Goal: Task Accomplishment & Management: Use online tool/utility

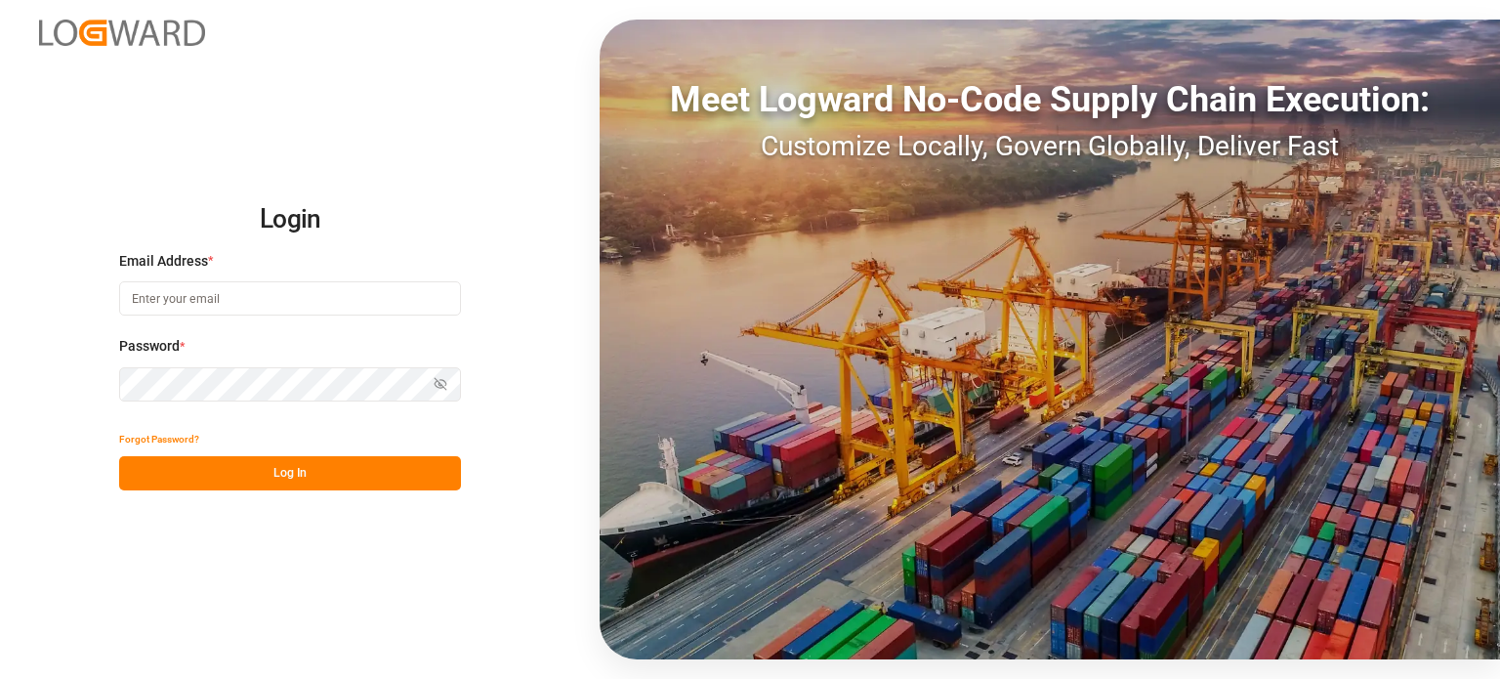
type input "[EMAIL_ADDRESS][DOMAIN_NAME]"
click at [296, 471] on button "Log In" at bounding box center [290, 473] width 342 height 34
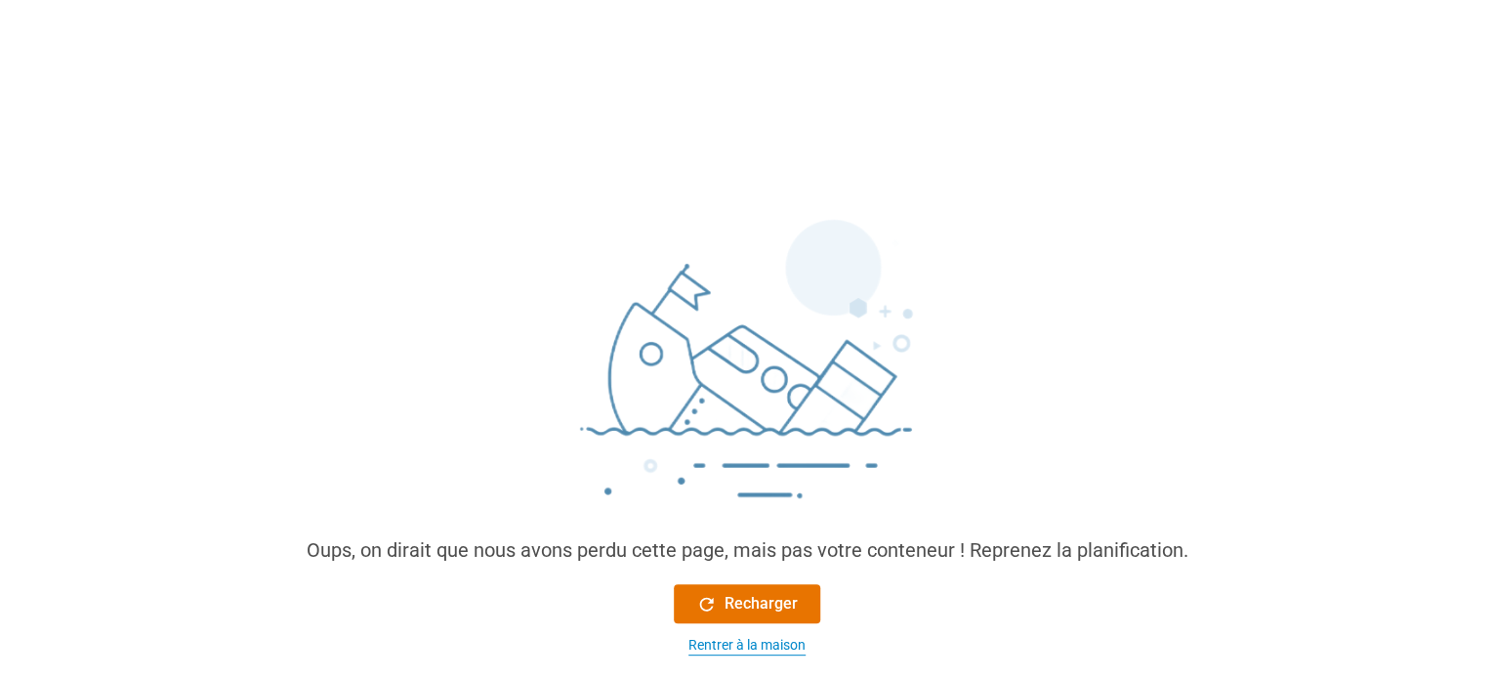
click at [759, 645] on font "Rentrer à la maison" at bounding box center [747, 645] width 117 height 16
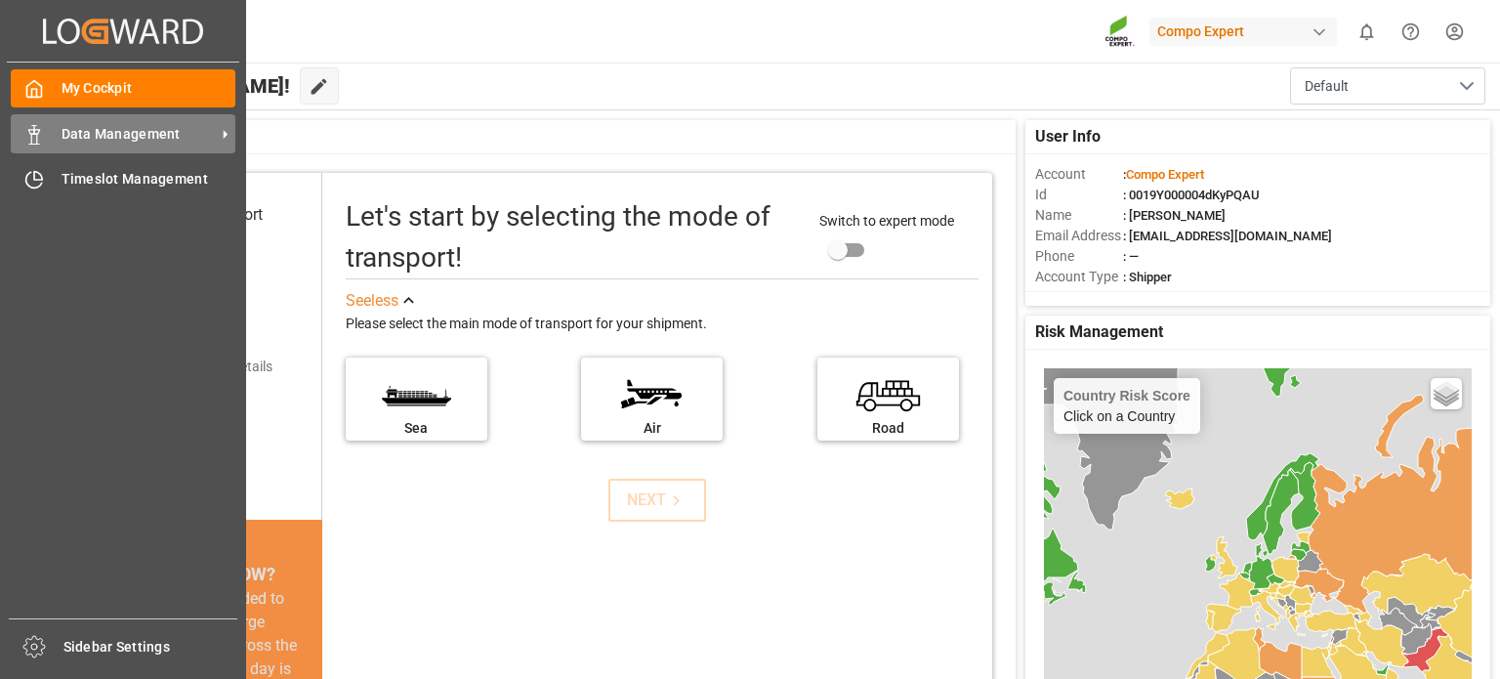
click at [55, 140] on div "Data Management Data Management" at bounding box center [123, 133] width 225 height 38
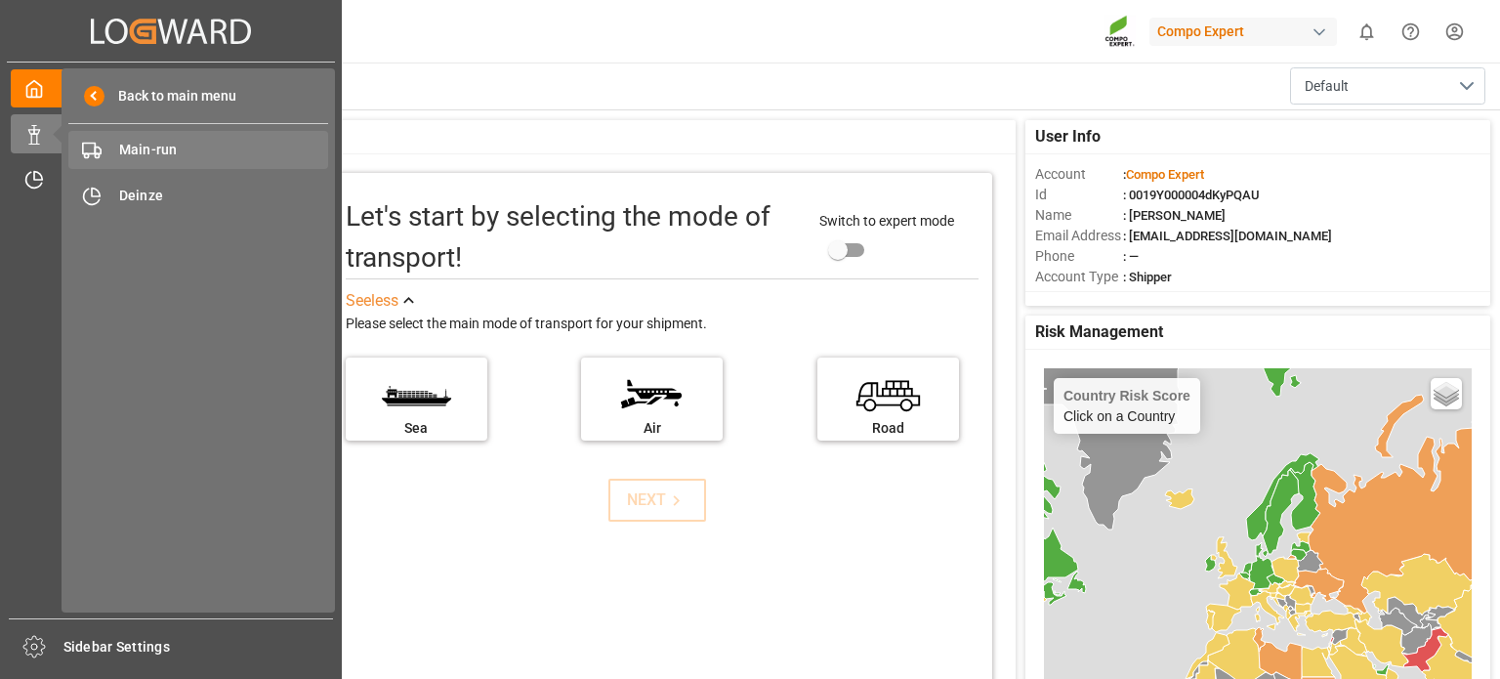
click at [175, 156] on span "Main-run" at bounding box center [224, 150] width 210 height 21
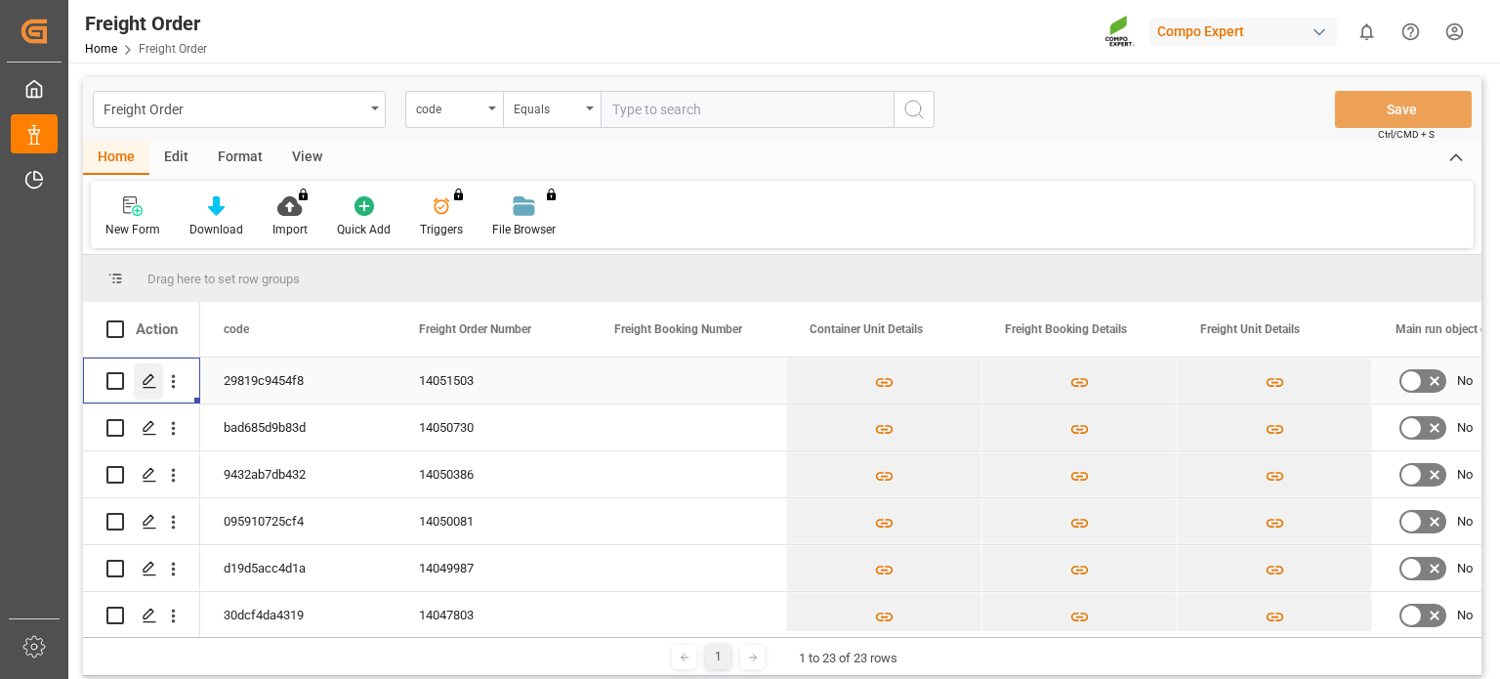
click at [153, 376] on icon "Press SPACE to select this row." at bounding box center [150, 381] width 16 height 16
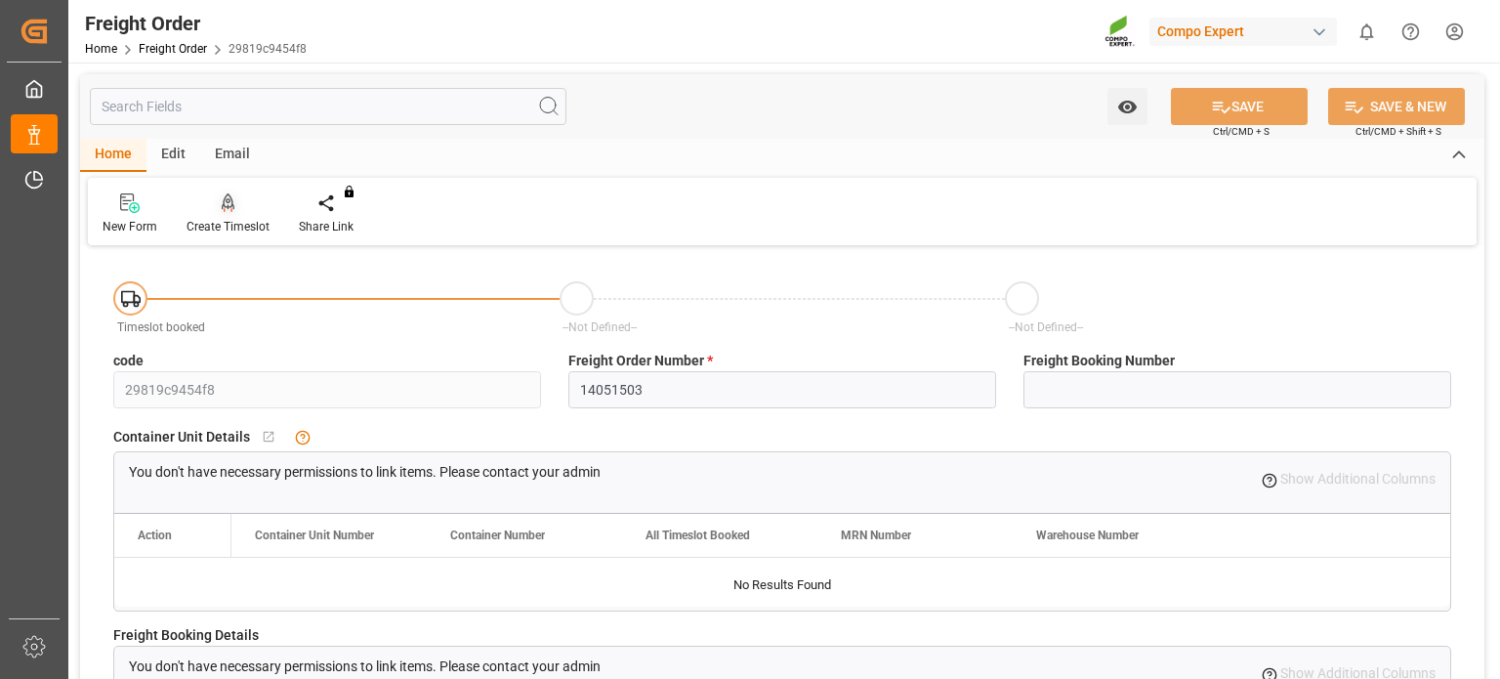
click at [243, 220] on div "Create Timeslot" at bounding box center [228, 227] width 83 height 18
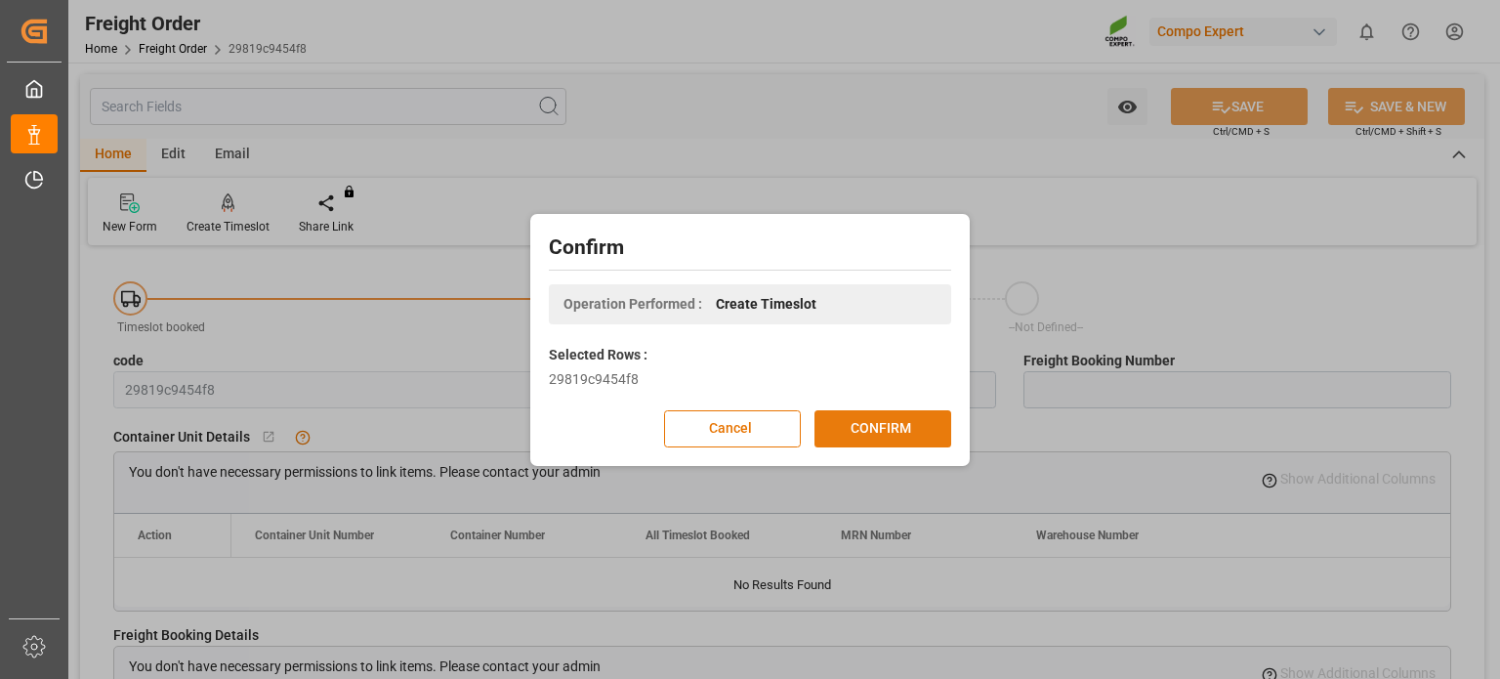
click at [883, 421] on button "CONFIRM" at bounding box center [883, 428] width 137 height 37
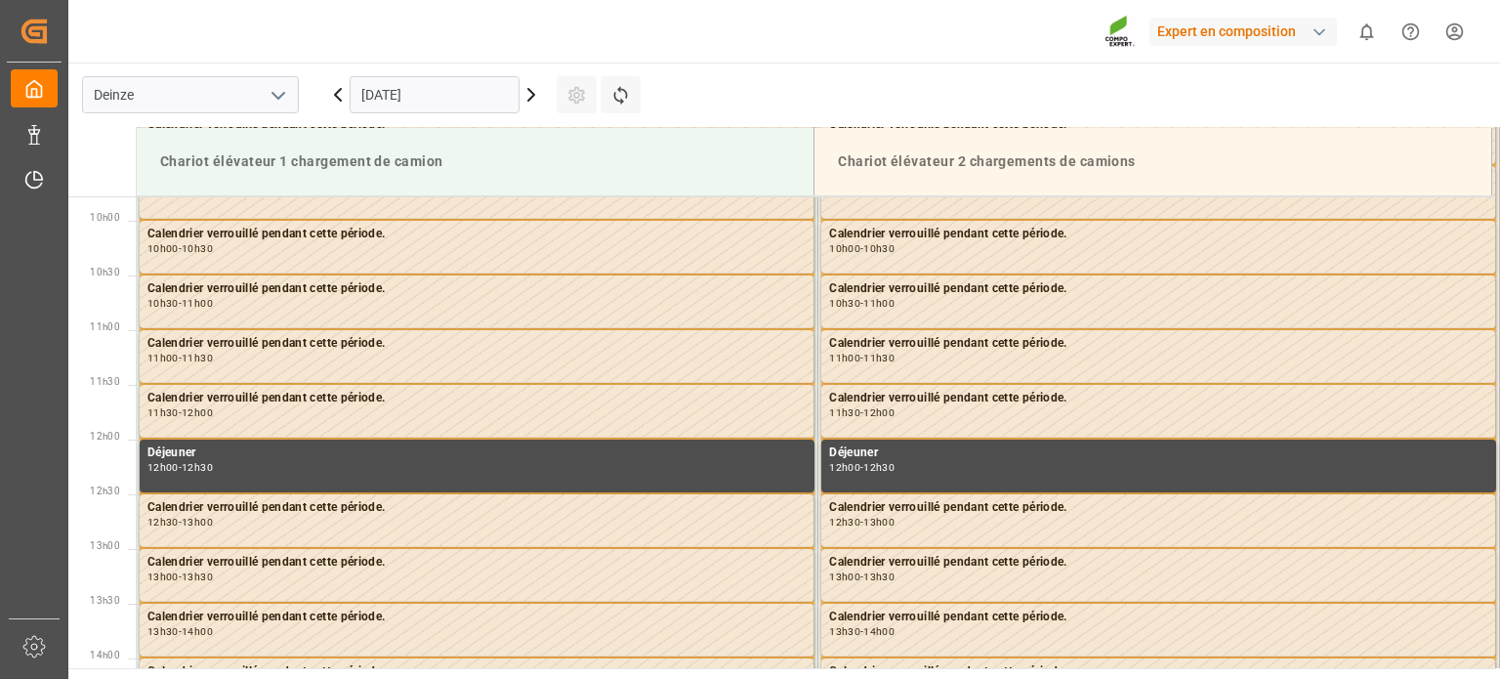
scroll to position [1265, 0]
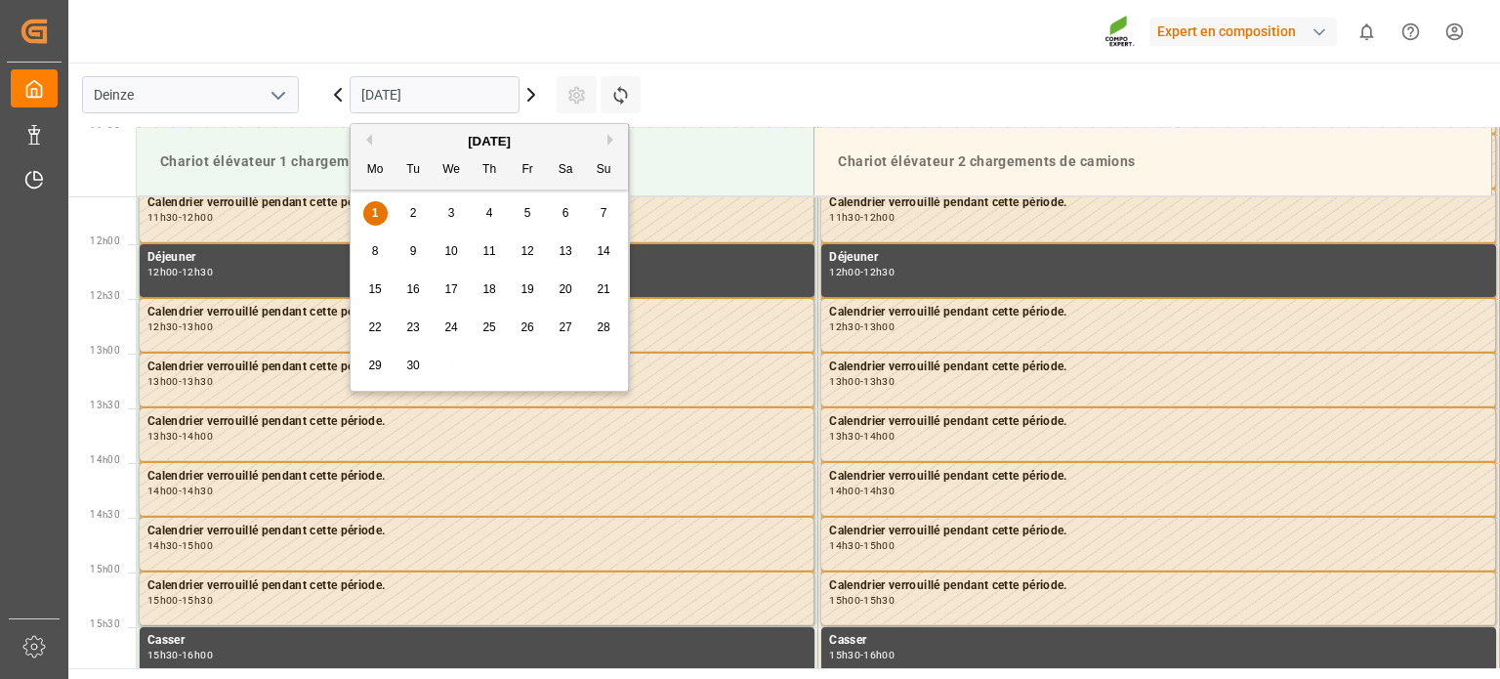
click at [484, 98] on input "01.09.2025" at bounding box center [435, 94] width 170 height 37
click at [410, 208] on font "2" at bounding box center [413, 213] width 7 height 14
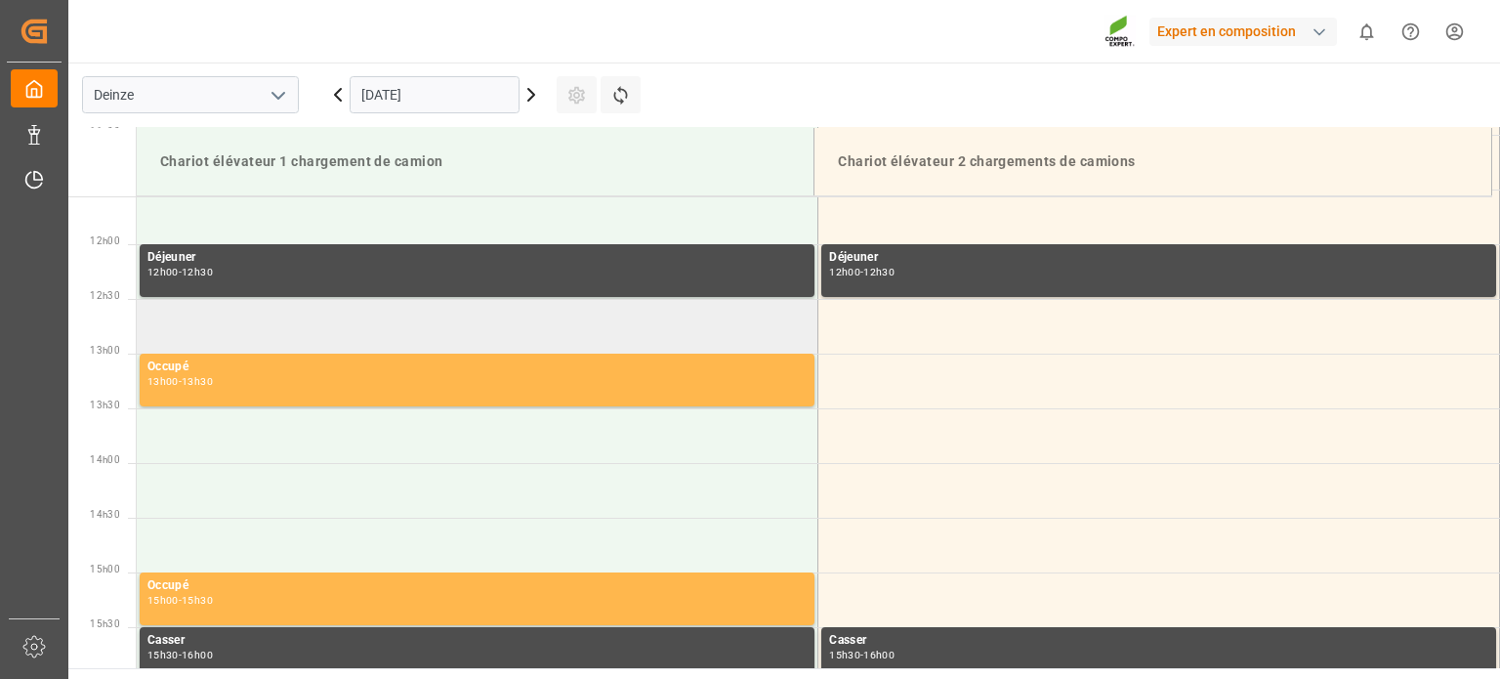
click at [359, 323] on td at bounding box center [478, 326] width 682 height 55
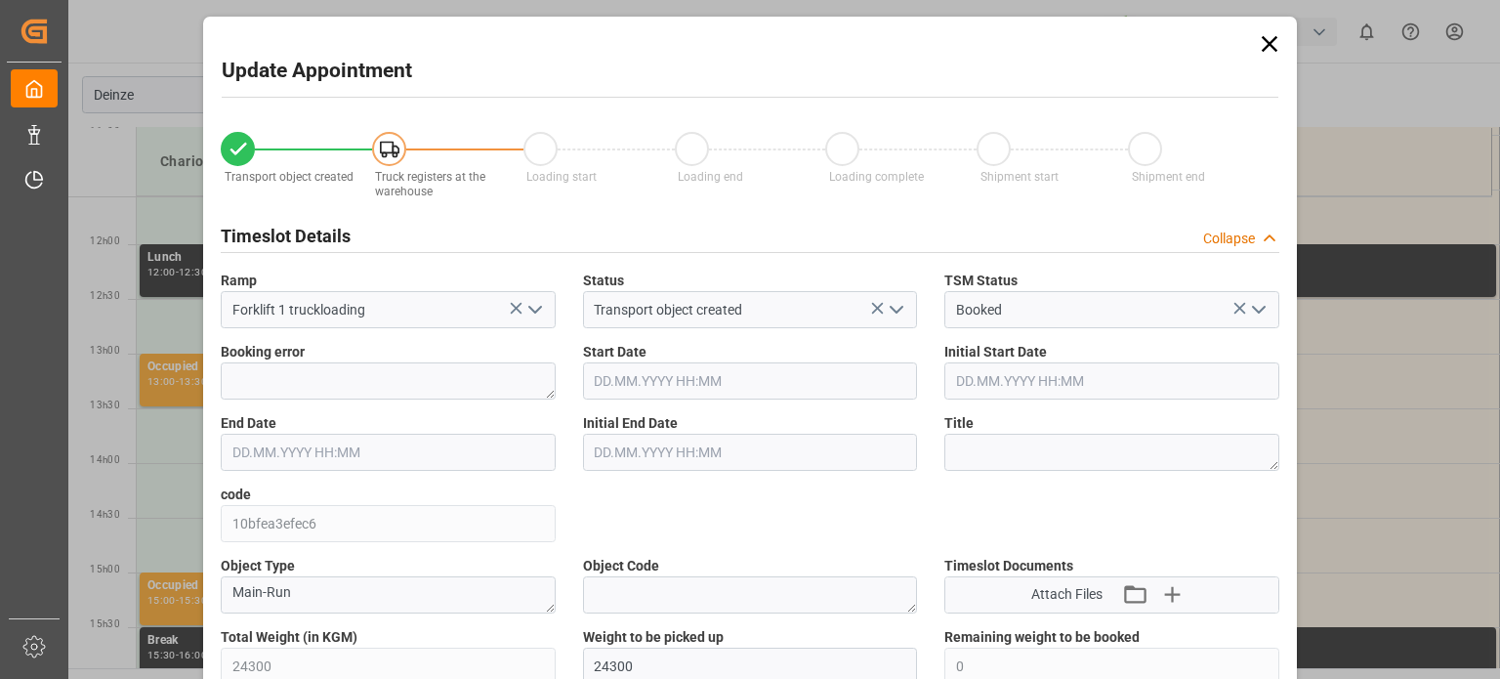
type input "24300"
type input "0"
type input "24"
type input "02.09.2025 12:30"
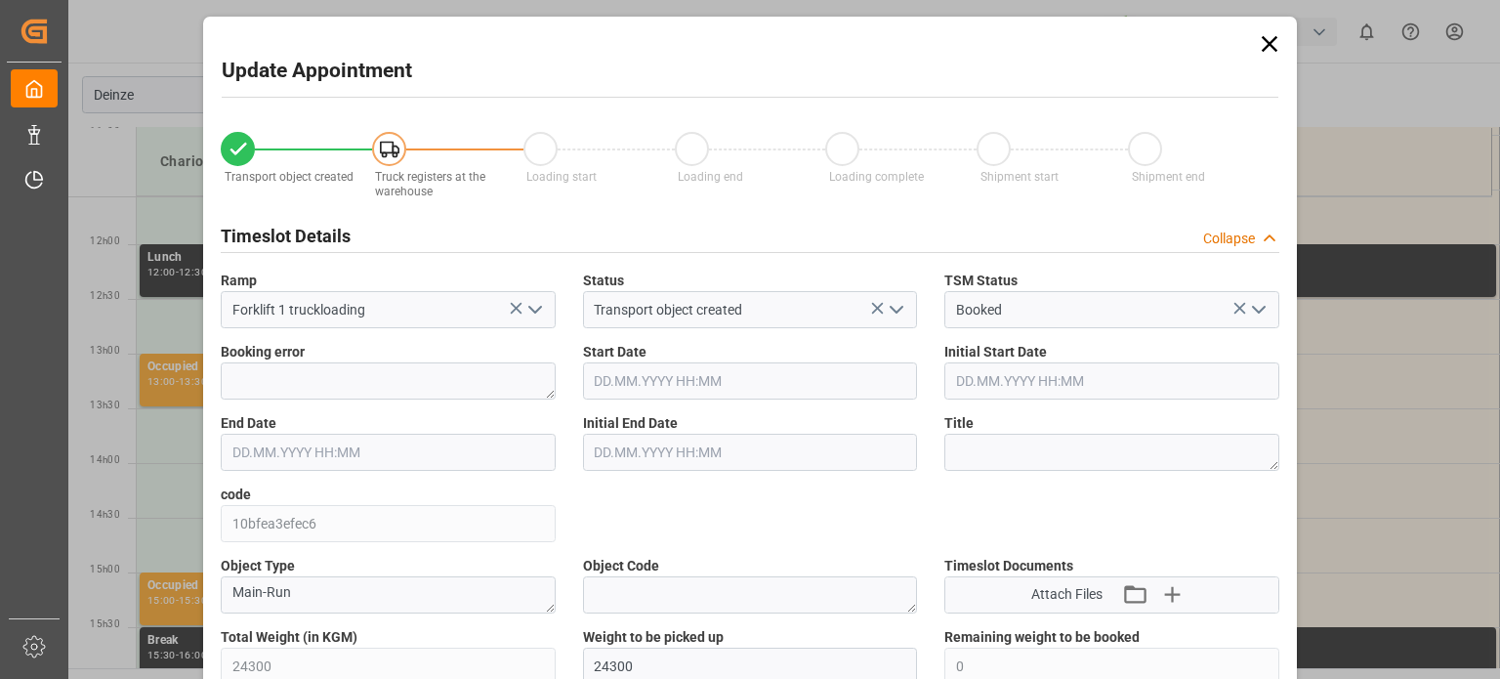
type input "02.09.2025 13:00"
type input "28.08.2025 16:18"
type input "01.09.2025 07:37"
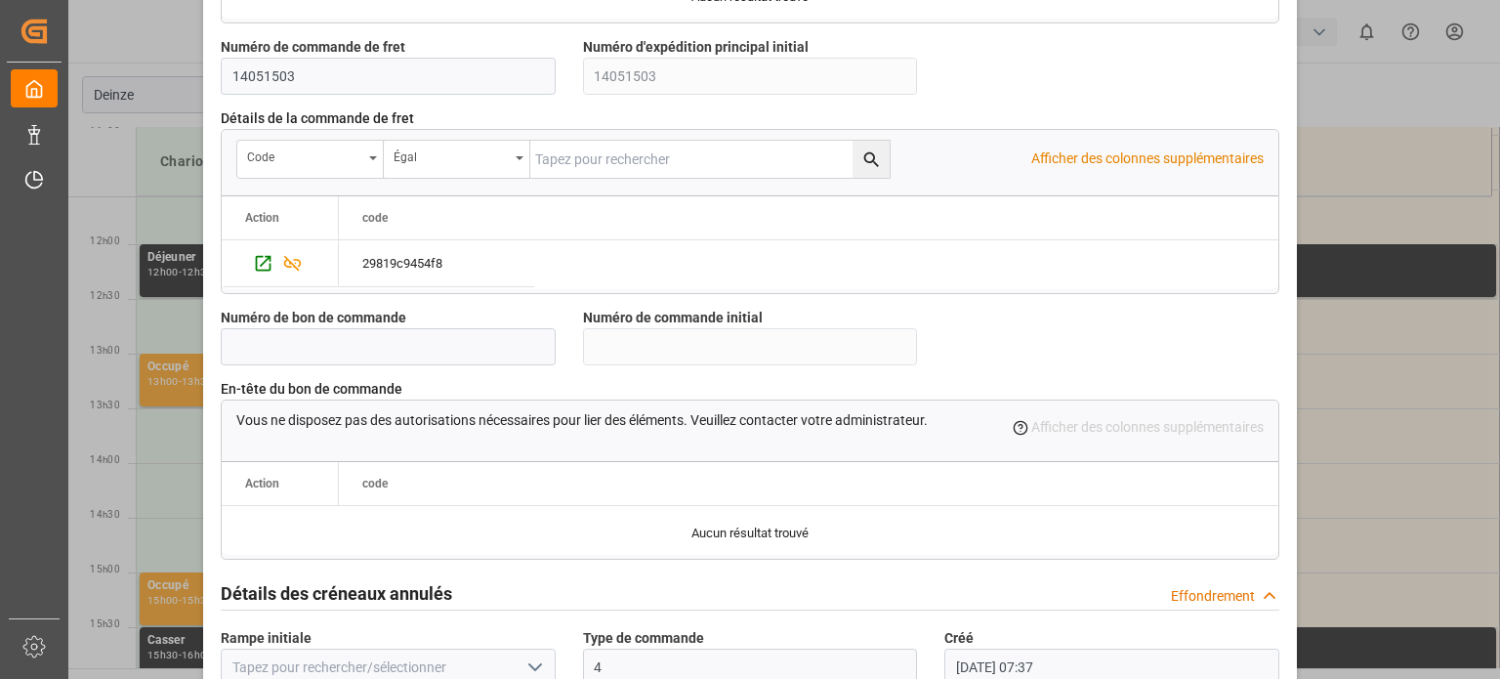
scroll to position [1891, 0]
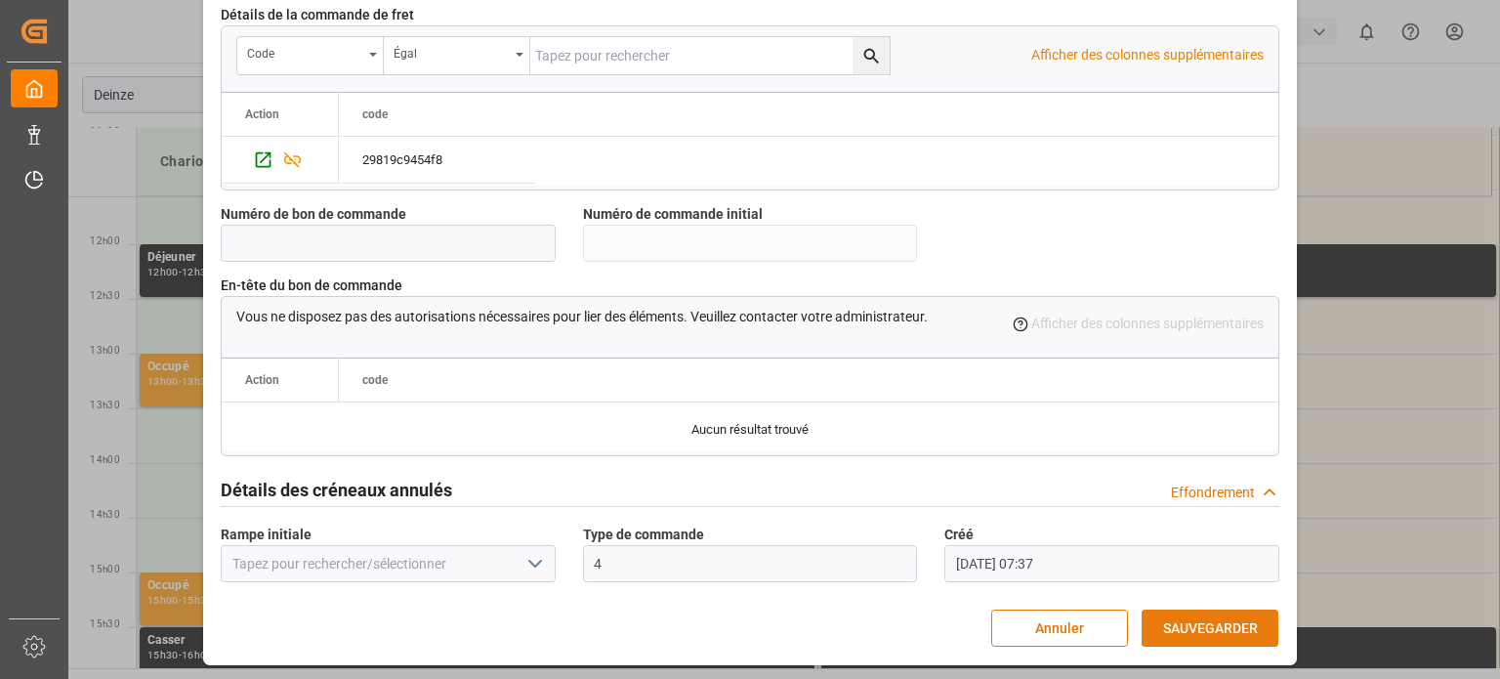
click at [1225, 622] on font "SAUVEGARDER" at bounding box center [1210, 628] width 95 height 16
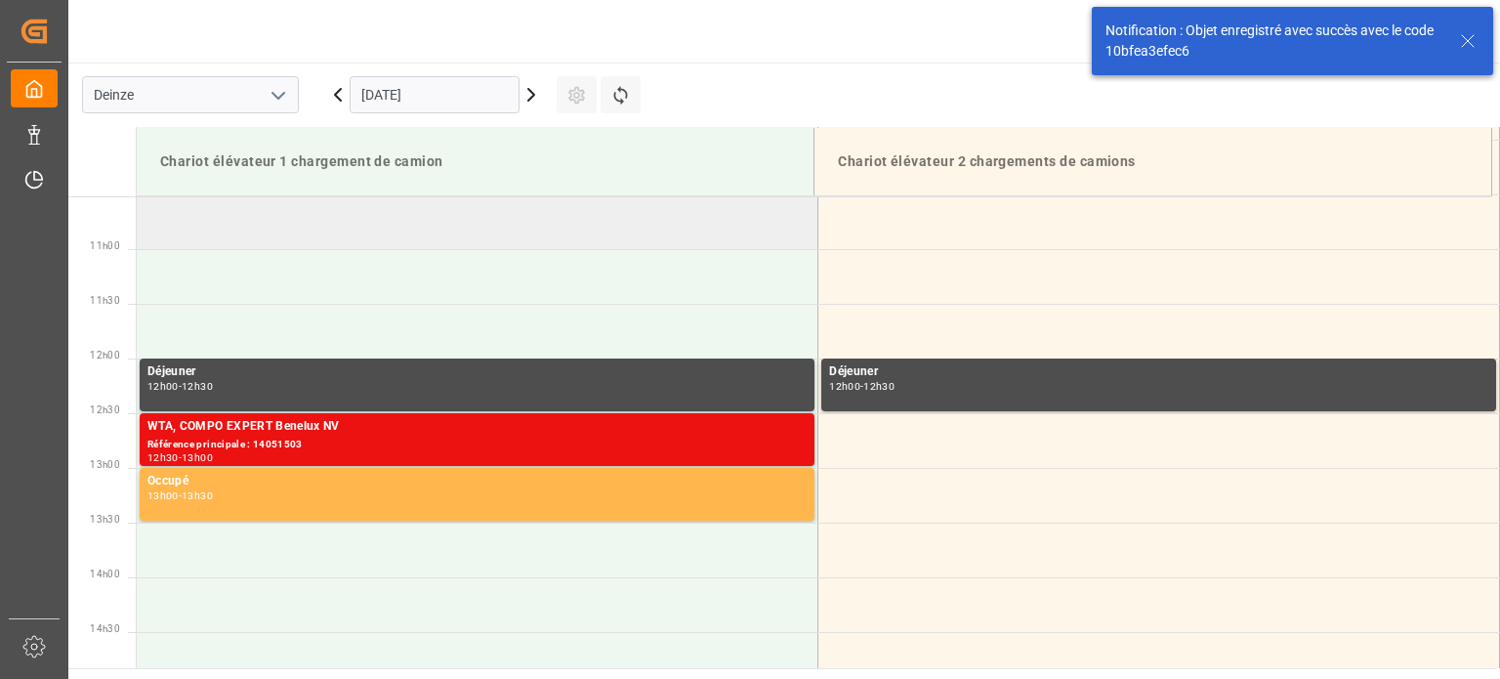
scroll to position [1191, 0]
